Goal: Task Accomplishment & Management: Manage account settings

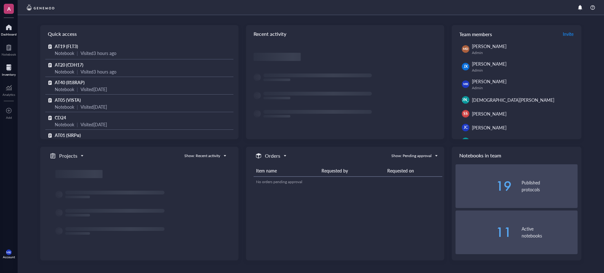
click at [10, 71] on div at bounding box center [9, 68] width 14 height 10
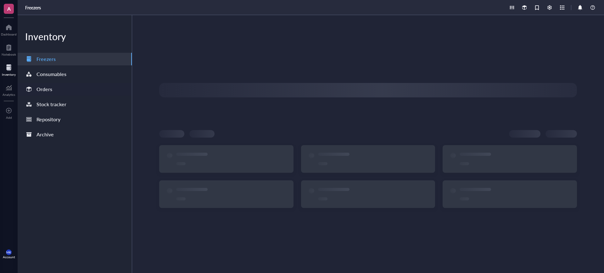
click at [55, 88] on div "Orders" at bounding box center [75, 89] width 114 height 13
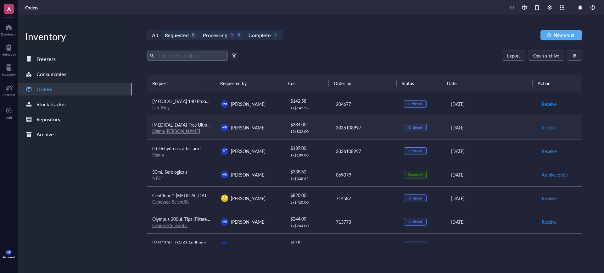
click at [542, 126] on span "Receive" at bounding box center [549, 127] width 15 height 7
click at [546, 151] on span "Receive" at bounding box center [549, 151] width 15 height 7
click at [550, 126] on span "Archive order" at bounding box center [555, 127] width 26 height 7
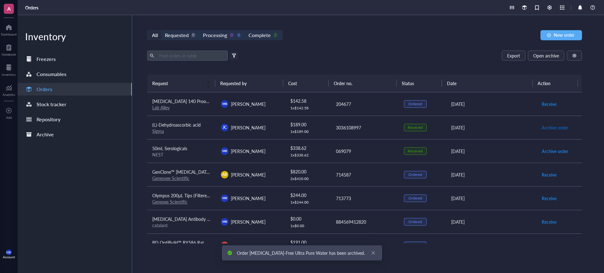
click at [550, 126] on span "Archive order" at bounding box center [555, 127] width 26 height 7
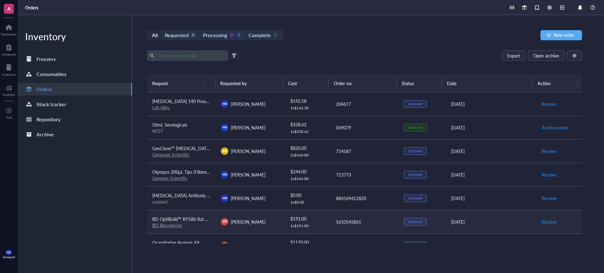
click at [347, 222] on div "5610545861" at bounding box center [365, 222] width 58 height 7
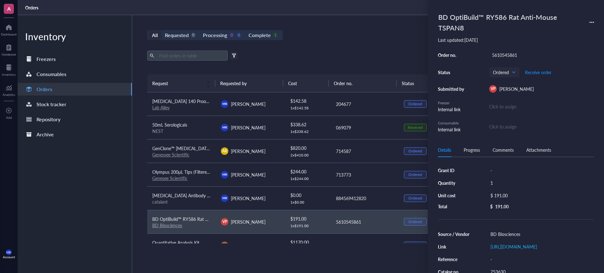
drag, startPoint x: 497, startPoint y: 47, endPoint x: 498, endPoint y: 53, distance: 6.0
click at [498, 51] on div "BD OptiBuild™ RY586 Rat Anti-Mouse TSPAN8 Last updated: [DATE] Order no. 561054…" at bounding box center [516, 71] width 156 height 123
click at [498, 54] on div "5610545861" at bounding box center [541, 55] width 105 height 9
click at [498, 54] on input "5610545861" at bounding box center [505, 55] width 30 height 8
click at [337, 48] on div "All Requested 0 Processing 0 6 Complete 1 New order Export Open archive Filter …" at bounding box center [364, 144] width 465 height 258
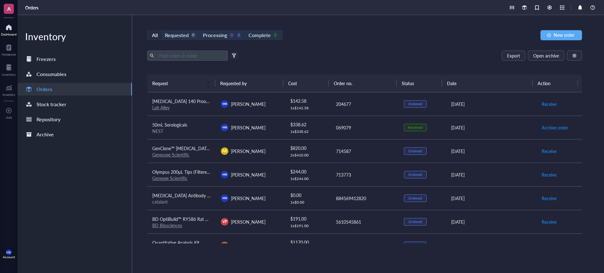
click at [0, 31] on div "Dashboard" at bounding box center [9, 29] width 18 height 18
click at [430, 40] on div "All Requested 0 Processing 0 6 Complete 1 New order" at bounding box center [364, 35] width 435 height 10
click at [427, 58] on div "Export Open archive" at bounding box center [364, 56] width 435 height 10
click at [550, 58] on span "Open archive" at bounding box center [546, 55] width 26 height 5
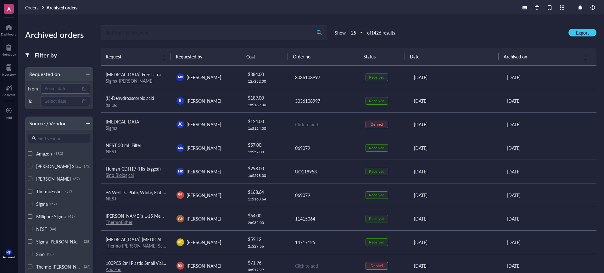
click at [221, 35] on input "search" at bounding box center [206, 32] width 211 height 14
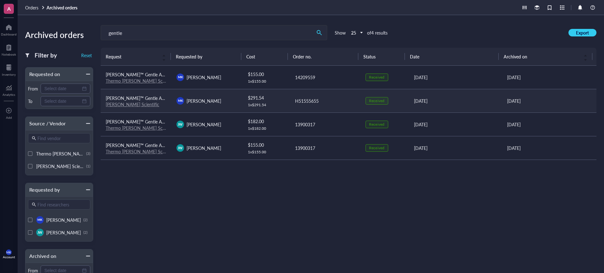
type input "gentle"
click at [131, 105] on link "[PERSON_NAME] Scientific" at bounding box center [133, 104] width 54 height 6
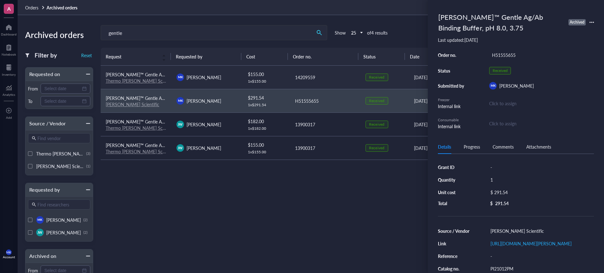
click at [147, 82] on link "Thermo [PERSON_NAME] Scientific" at bounding box center [141, 81] width 70 height 6
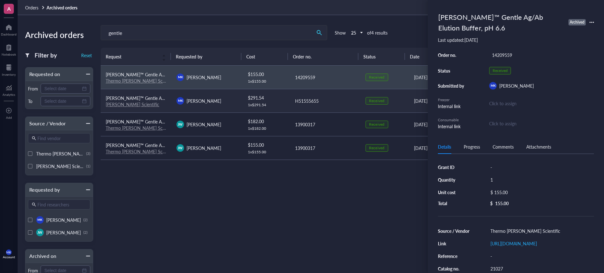
click at [239, 101] on td "[PERSON_NAME] [PERSON_NAME]" at bounding box center [207, 101] width 71 height 24
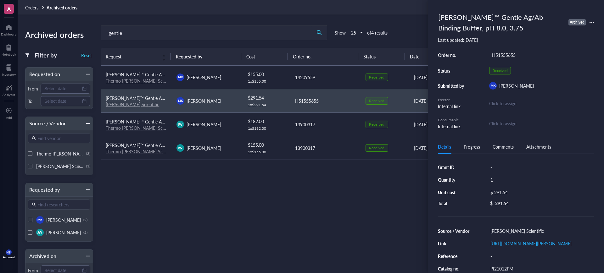
click at [592, 19] on div "[PERSON_NAME]™ Gentle Ag/Ab Binding Buffer, pH 8.0, 3.75 Archived" at bounding box center [516, 22] width 156 height 25
click at [592, 20] on icon at bounding box center [592, 22] width 4 height 4
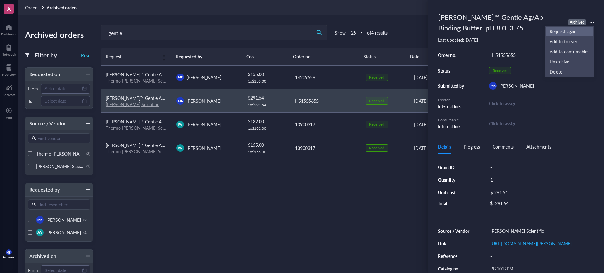
click at [582, 31] on span "Request again" at bounding box center [570, 31] width 40 height 7
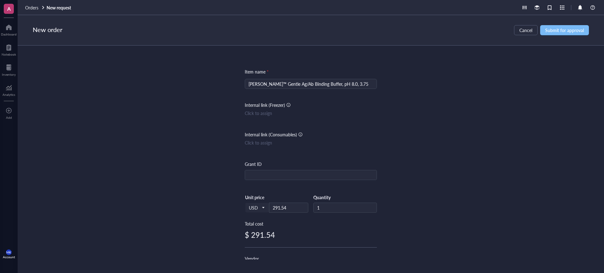
click at [553, 30] on span "Submit for approval" at bounding box center [564, 30] width 39 height 5
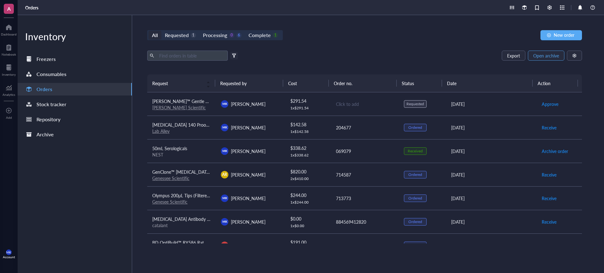
click at [553, 54] on span "Open archive" at bounding box center [546, 55] width 26 height 5
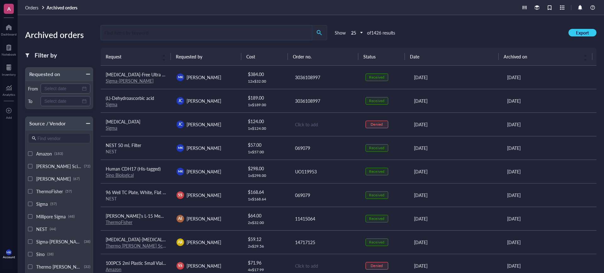
drag, startPoint x: 299, startPoint y: 23, endPoint x: 259, endPoint y: 31, distance: 40.6
click at [259, 31] on input "search" at bounding box center [206, 32] width 211 height 14
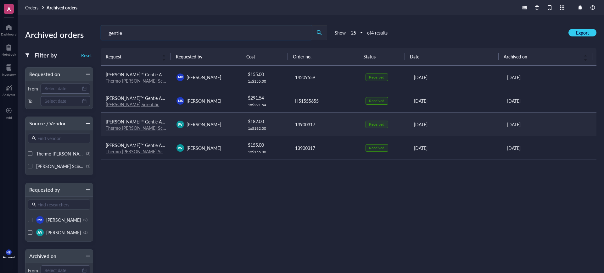
type input "gentle"
click at [144, 128] on link "Thermo [PERSON_NAME] Scientific" at bounding box center [141, 128] width 70 height 6
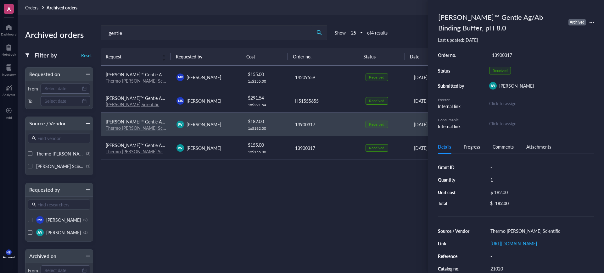
click at [289, 207] on div "Request Requested by Cost Order no. Status Date Archived on [PERSON_NAME]™ Gent…" at bounding box center [349, 172] width 496 height 248
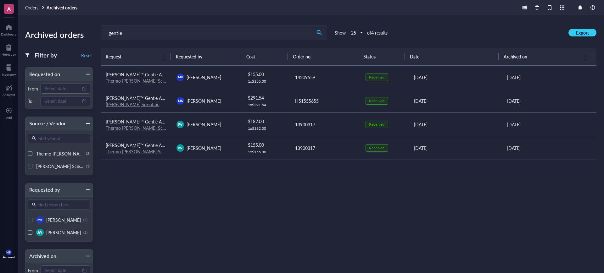
click at [33, 16] on div "Archived orders Filter by Reset Requested on From To Source / Vendor Find vendo…" at bounding box center [311, 144] width 587 height 258
click at [31, 7] on span "Orders" at bounding box center [31, 7] width 13 height 6
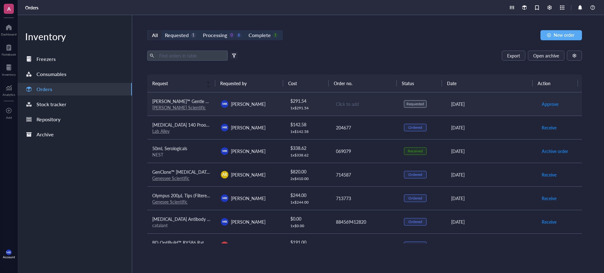
click at [347, 104] on div "Click to add" at bounding box center [365, 104] width 58 height 7
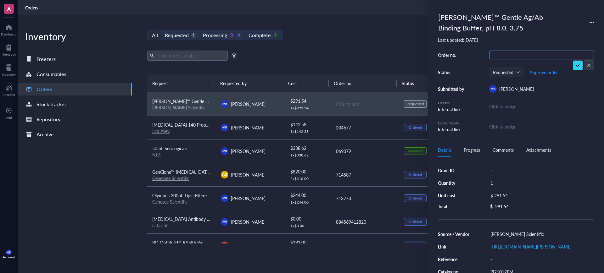
type input "H52816841"
click at [532, 70] on span "Approve order" at bounding box center [544, 72] width 28 height 5
click at [545, 73] on span "Place order" at bounding box center [539, 72] width 22 height 5
click at [367, 37] on div "All Requested 0 Processing 1 6 Complete 1 New order" at bounding box center [364, 35] width 435 height 10
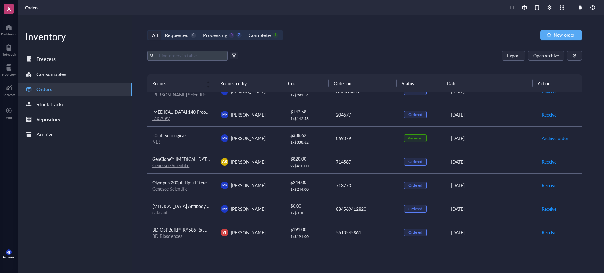
scroll to position [0, 0]
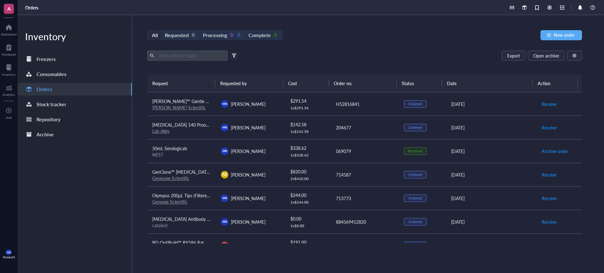
click at [283, 55] on div "Export Open archive" at bounding box center [364, 56] width 435 height 10
click at [273, 39] on div "Complete 1" at bounding box center [263, 35] width 29 height 9
click at [245, 31] on input "Complete 1" at bounding box center [245, 31] width 0 height 0
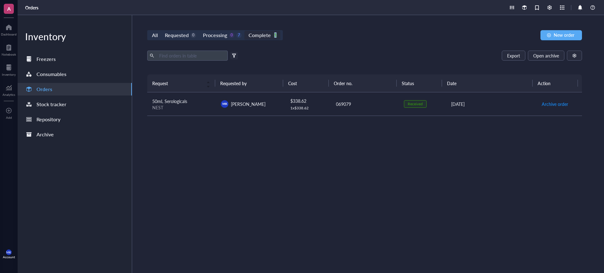
click at [273, 39] on div "Complete 1" at bounding box center [263, 35] width 29 height 9
click at [245, 31] on input "Complete 1" at bounding box center [245, 31] width 0 height 0
click at [293, 47] on div "All Requested 0 Processing 0 7 Complete 1 New order Export Open archive Filter …" at bounding box center [364, 144] width 465 height 258
click at [231, 37] on div "0" at bounding box center [231, 35] width 5 height 5
click at [200, 31] on input "Processing 0 7" at bounding box center [200, 31] width 0 height 0
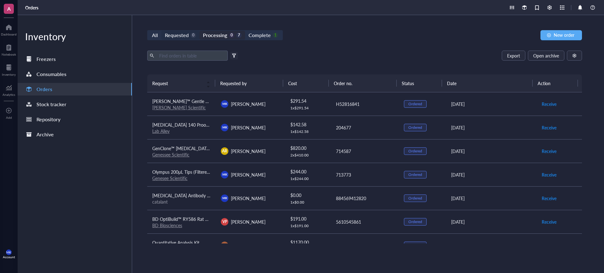
click at [188, 37] on div "Requested" at bounding box center [177, 35] width 24 height 9
click at [161, 31] on input "Requested 0" at bounding box center [161, 31] width 0 height 0
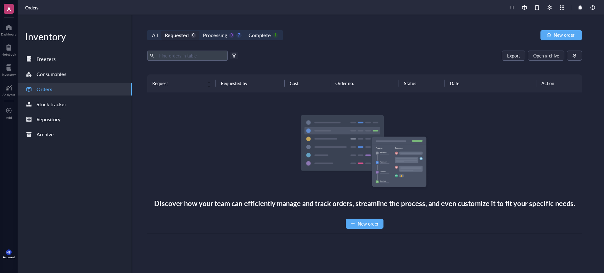
click at [162, 36] on div "Requested 0" at bounding box center [180, 35] width 38 height 9
click at [161, 31] on input "Requested 0" at bounding box center [161, 31] width 0 height 0
click at [162, 36] on div "Requested 0" at bounding box center [180, 35] width 38 height 9
click at [161, 31] on input "Requested 0" at bounding box center [161, 31] width 0 height 0
click at [157, 36] on div "All" at bounding box center [155, 35] width 6 height 9
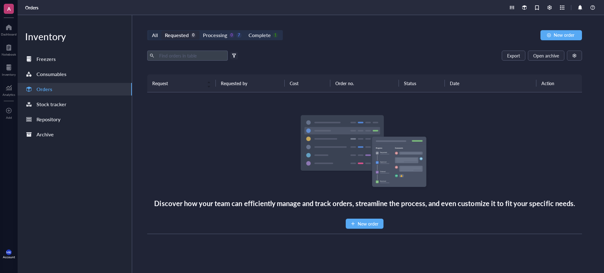
click at [149, 31] on input "All" at bounding box center [149, 31] width 0 height 0
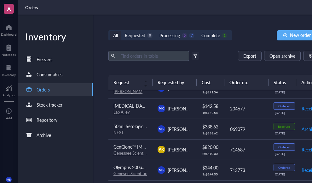
scroll to position [18, 0]
